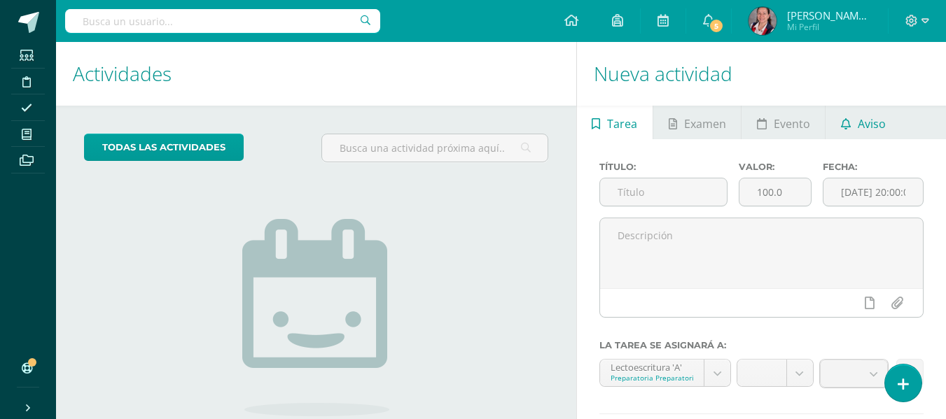
click at [858, 125] on span "Aviso" at bounding box center [872, 124] width 28 height 34
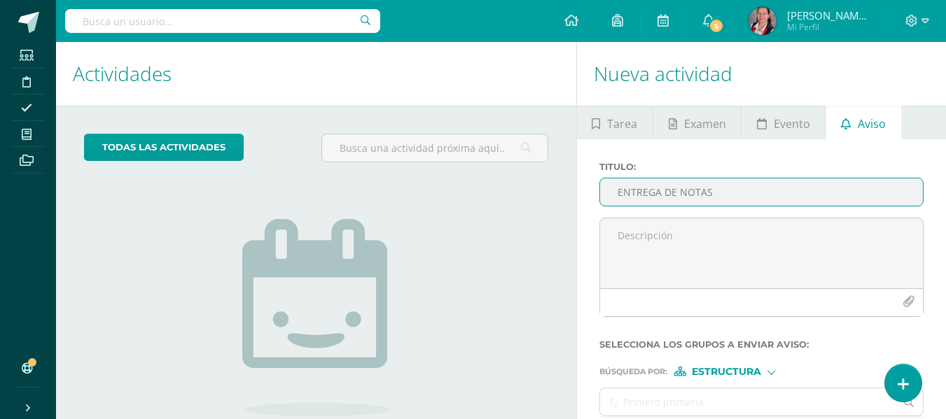
drag, startPoint x: 721, startPoint y: 195, endPoint x: 585, endPoint y: 190, distance: 135.2
click at [585, 190] on div "Titulo : ENTREGA DE NOTAS Selecciona los grupos a enviar aviso : Búsqueda por :…" at bounding box center [761, 312] width 369 height 347
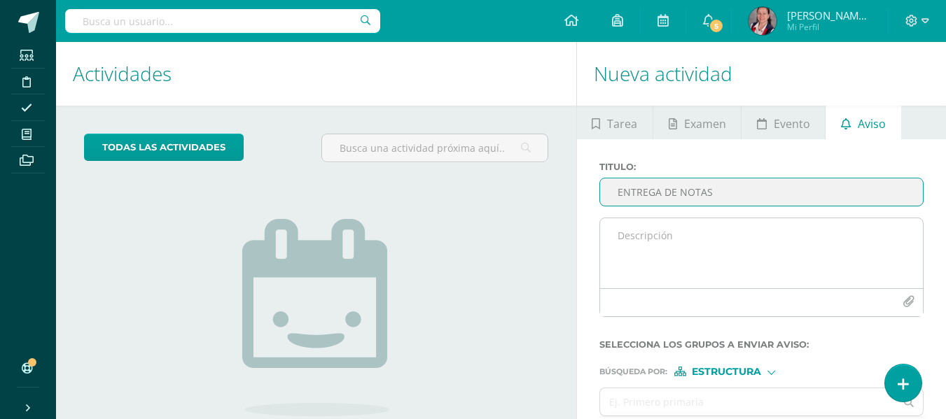
type input "ENTREGA DE NOTAS"
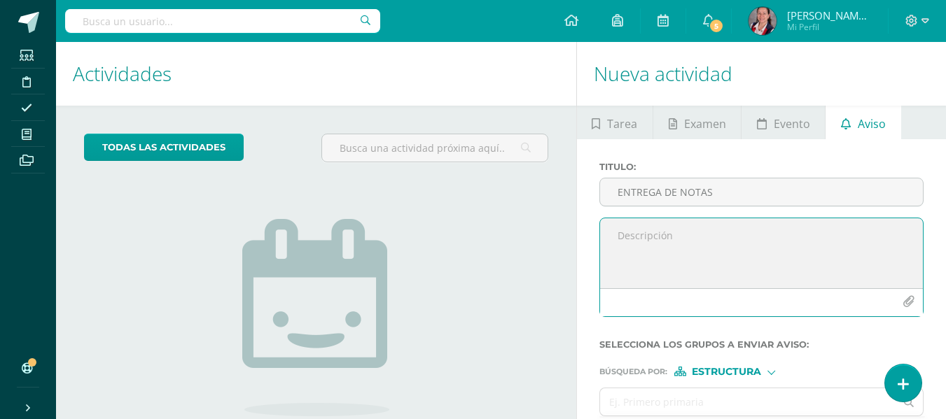
click at [705, 235] on textarea at bounding box center [761, 253] width 323 height 70
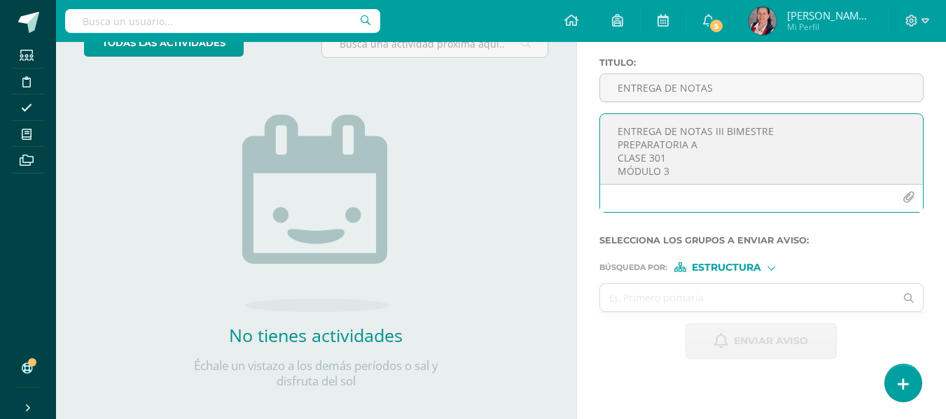
scroll to position [119, 0]
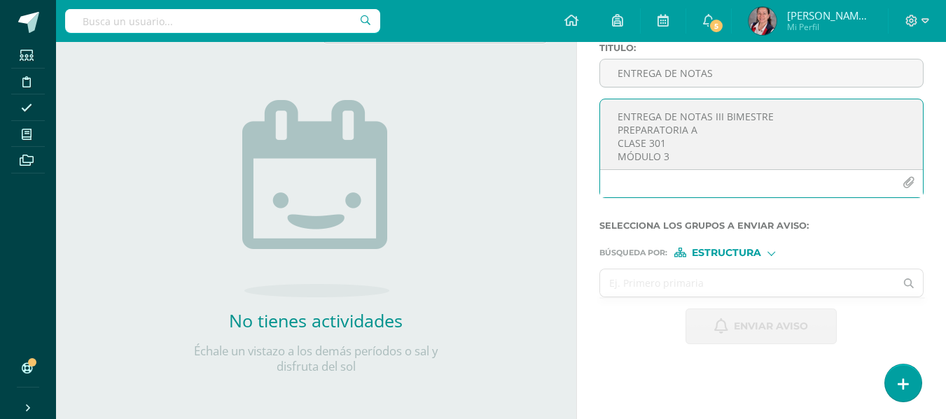
type textarea "ENTREGA DE NOTAS III BIMESTRE PREPARATORIA A CLASE 301 MÓDULO 3"
click at [704, 284] on input "text" at bounding box center [747, 283] width 295 height 27
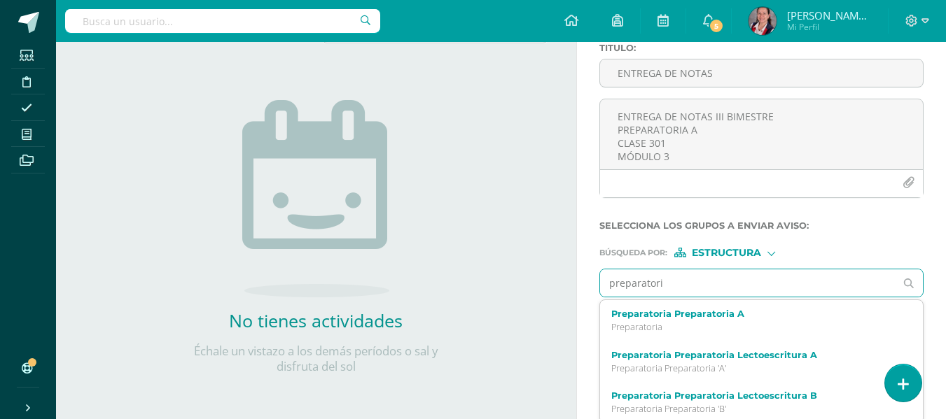
type input "preparatoria"
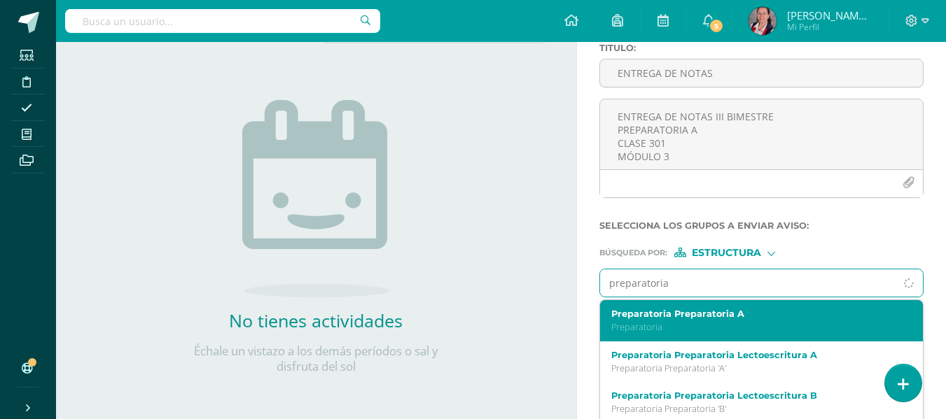
click at [725, 323] on p "Preparatoria" at bounding box center [755, 327] width 288 height 12
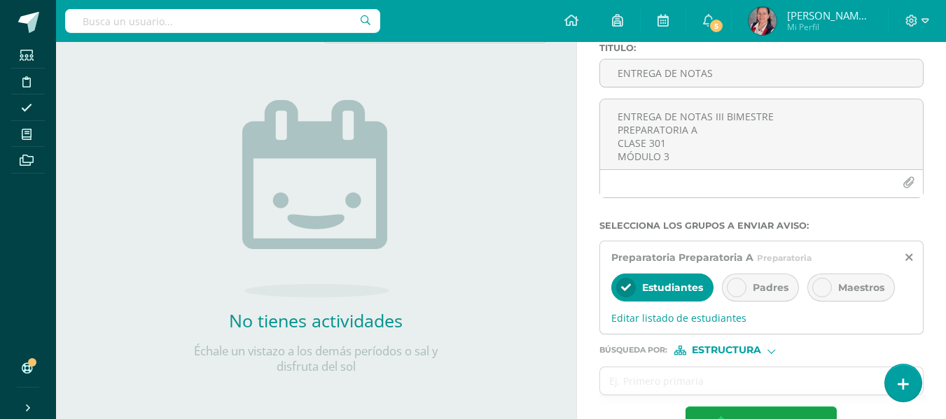
click at [739, 286] on icon at bounding box center [737, 288] width 10 height 10
click at [622, 287] on icon at bounding box center [626, 288] width 10 height 10
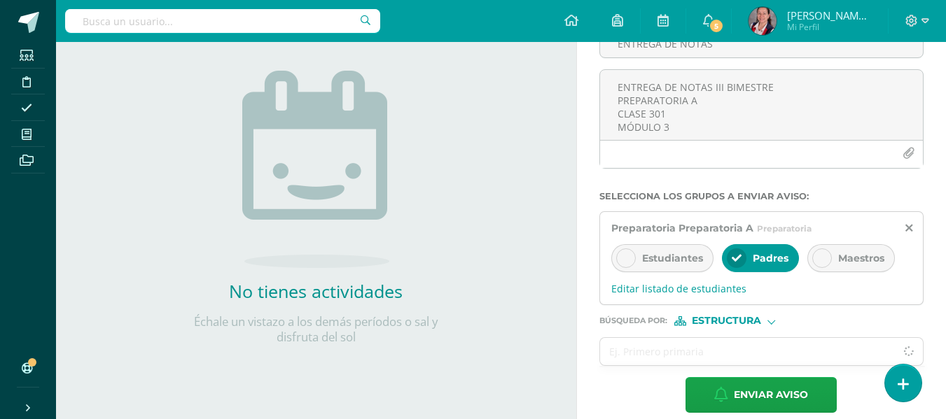
scroll to position [165, 0]
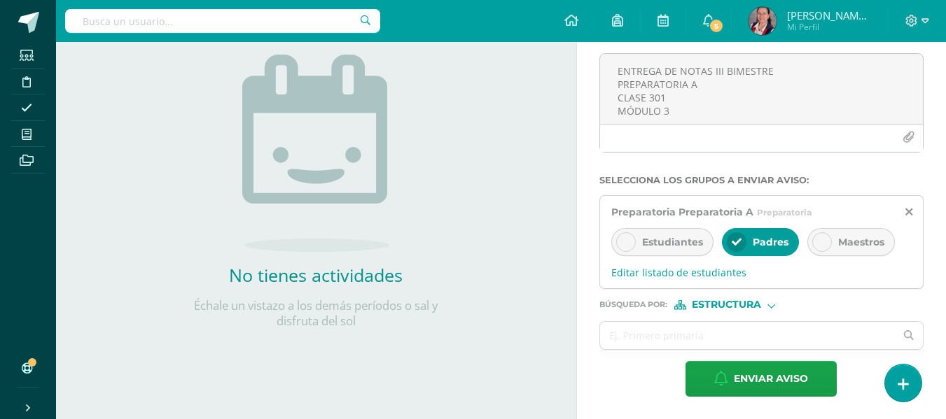
click at [725, 302] on span "Estructura" at bounding box center [726, 305] width 69 height 8
click at [725, 339] on span "Persona" at bounding box center [732, 342] width 50 height 8
click at [688, 344] on input "text" at bounding box center [747, 335] width 295 height 27
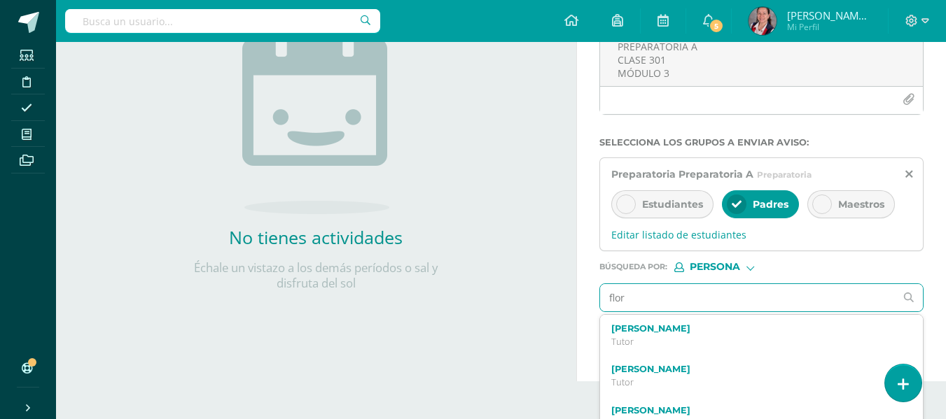
scroll to position [223, 0]
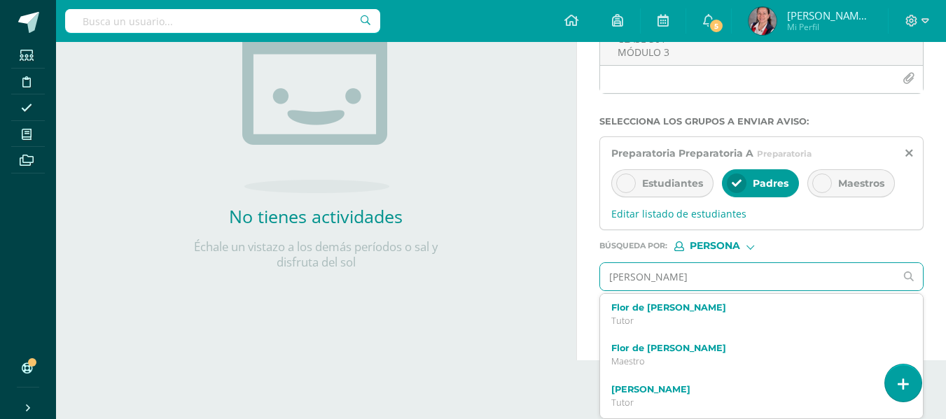
type input "[PERSON_NAME]"
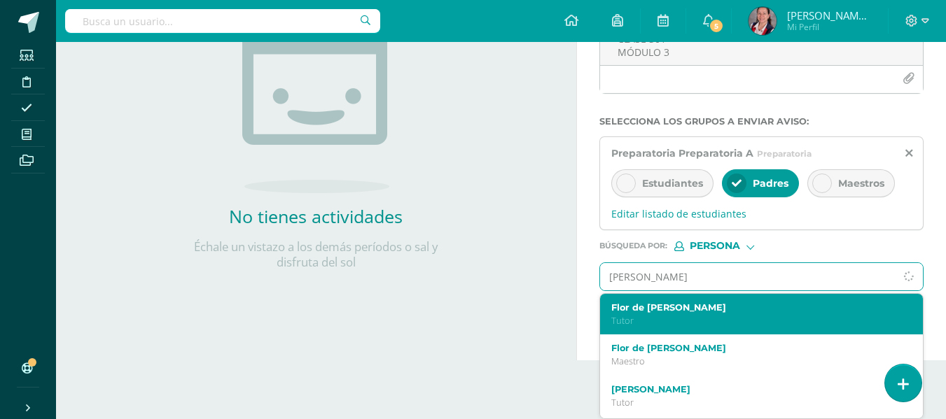
scroll to position [165, 0]
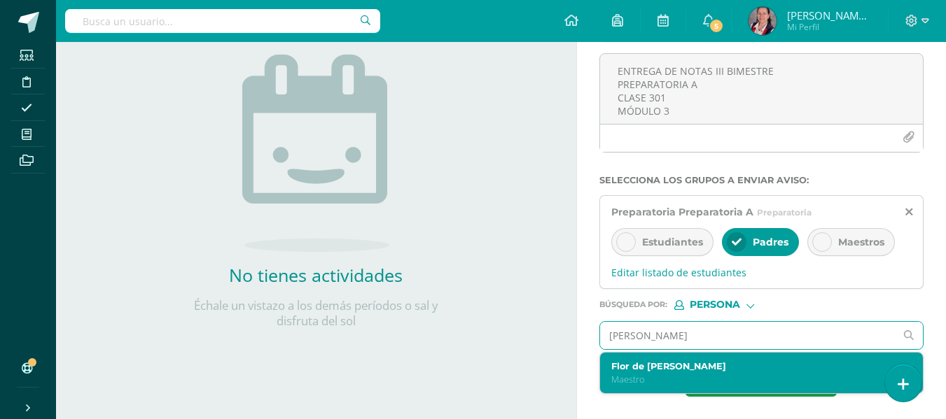
click at [655, 374] on p "Maestro" at bounding box center [755, 380] width 288 height 12
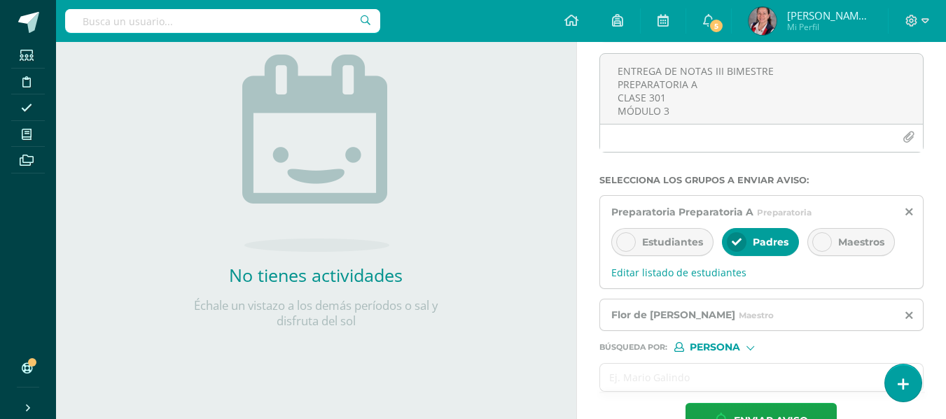
click at [656, 375] on input "text" at bounding box center [747, 377] width 295 height 27
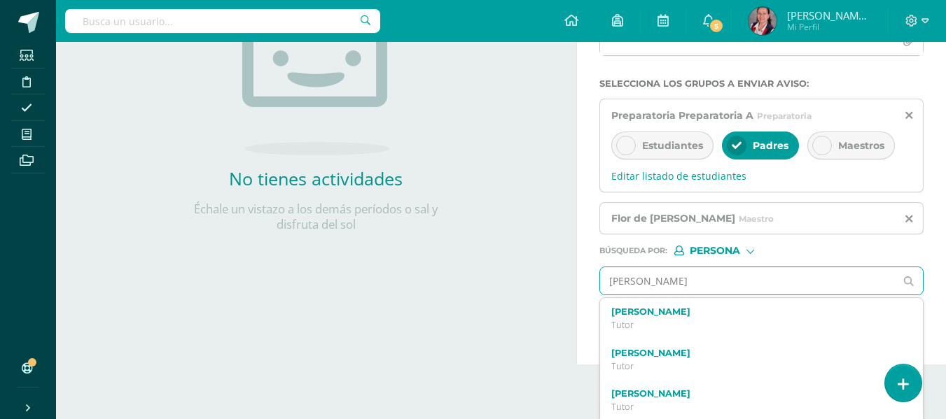
scroll to position [265, 0]
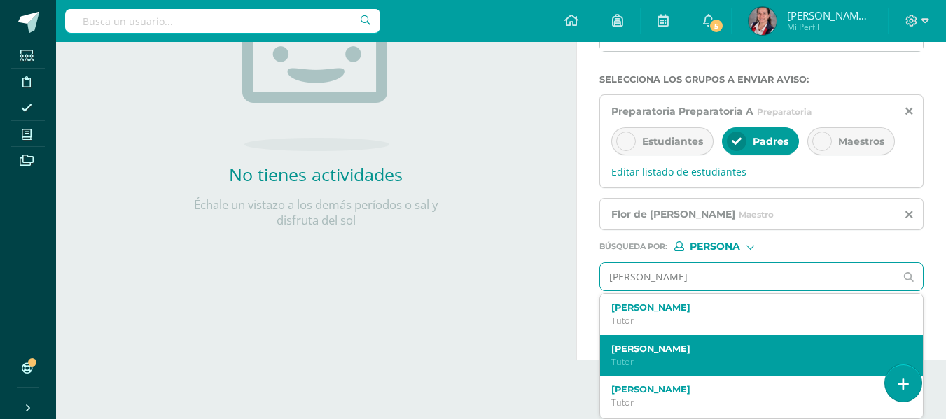
type input "[PERSON_NAME]"
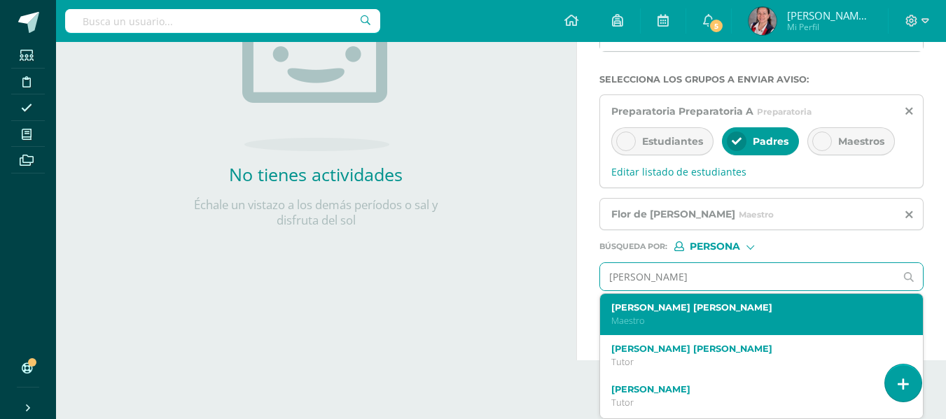
click at [691, 308] on label "[PERSON_NAME] [PERSON_NAME]" at bounding box center [755, 307] width 288 height 11
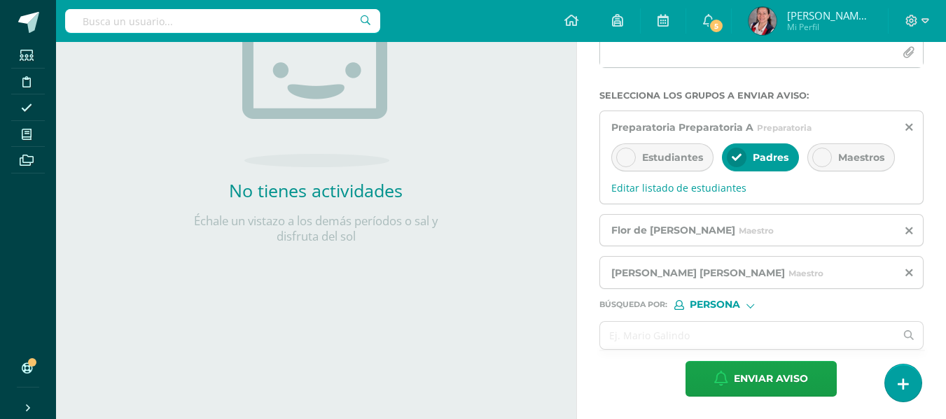
scroll to position [39, 0]
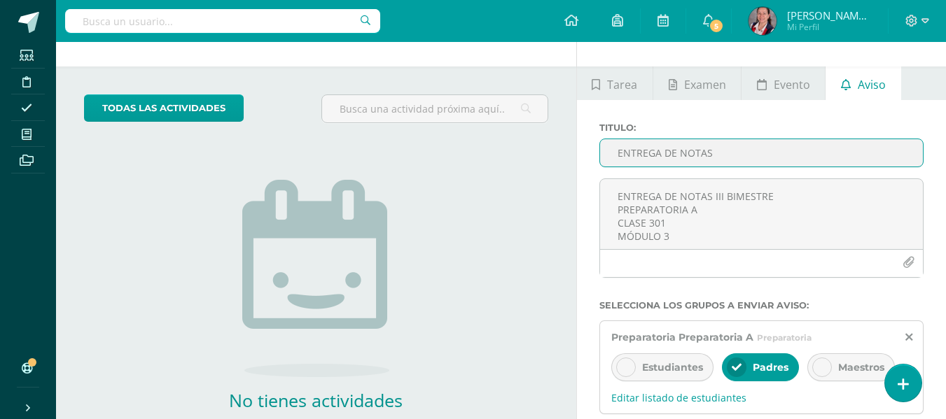
click at [722, 144] on input "ENTREGA DE NOTAS" at bounding box center [761, 152] width 323 height 27
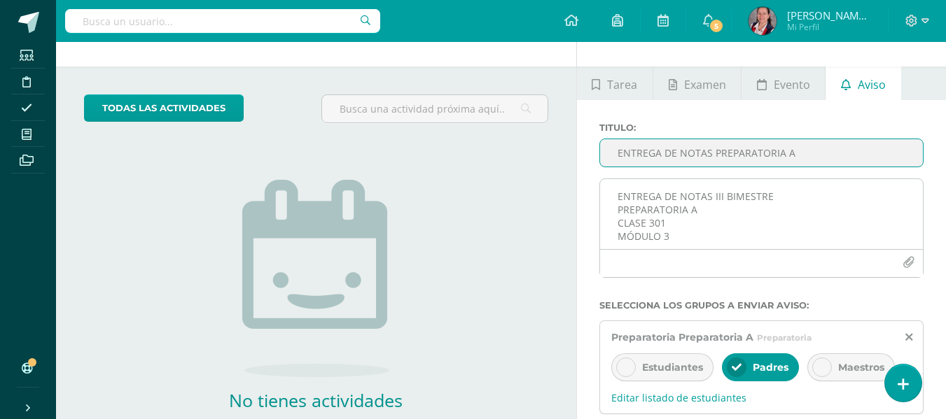
type input "ENTREGA DE NOTAS PREPARATORIA A"
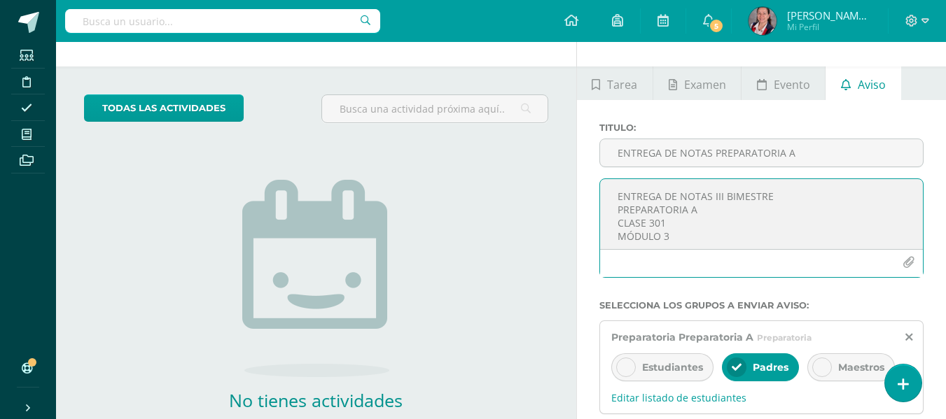
click at [686, 239] on textarea "ENTREGA DE NOTAS III BIMESTRE PREPARATORIA A CLASE 301 MÓDULO 3" at bounding box center [761, 214] width 323 height 70
paste textarea "[URL][DOMAIN_NAME]"
click at [615, 198] on textarea "ENTREGA DE NOTAS III BIMESTRE PREPARATORIA A CLASE 301 MÓDULO 3 [URL][DOMAIN_NA…" at bounding box center [761, 214] width 323 height 70
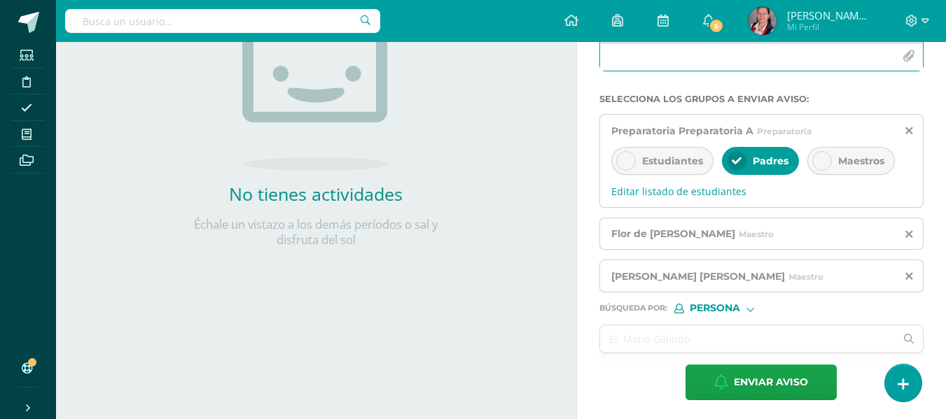
scroll to position [249, 0]
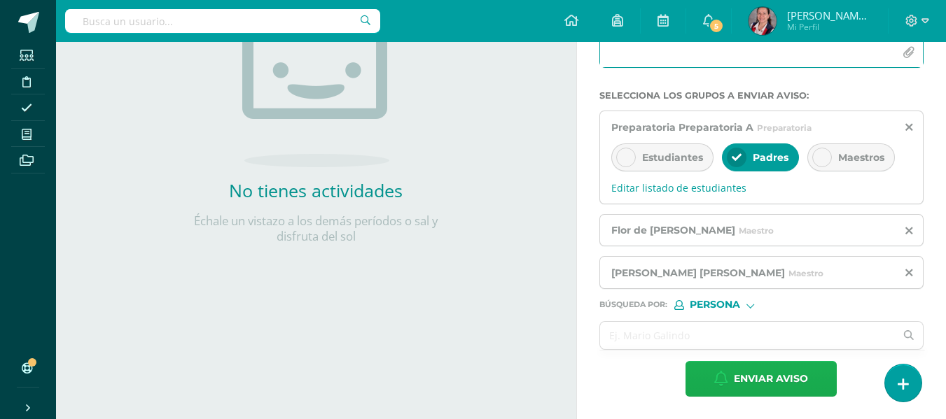
type textarea "ENTREGA DE NOTAS III BIMESTRE PREPARATORIA A CLASE 301 MÓDULO 3 [URL][DOMAIN_NA…"
click at [763, 373] on span "Enviar aviso" at bounding box center [771, 379] width 74 height 34
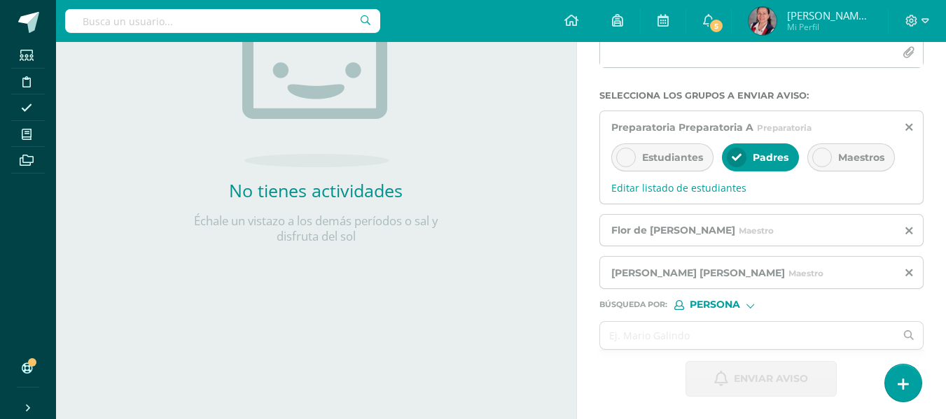
scroll to position [119, 0]
